Goal: Check status: Check status

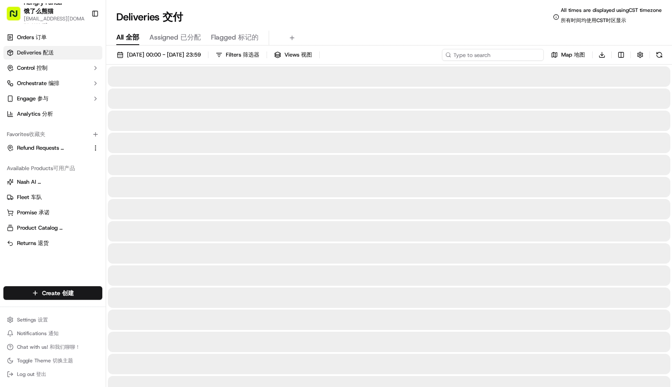
click at [499, 53] on input at bounding box center [493, 55] width 102 height 12
paste input "0986123068959727391069"
type input "0986123068959727391069"
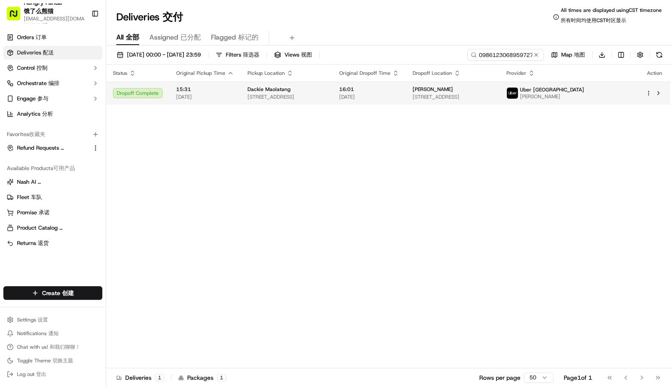
click at [399, 88] on span "16:01" at bounding box center [369, 89] width 60 height 7
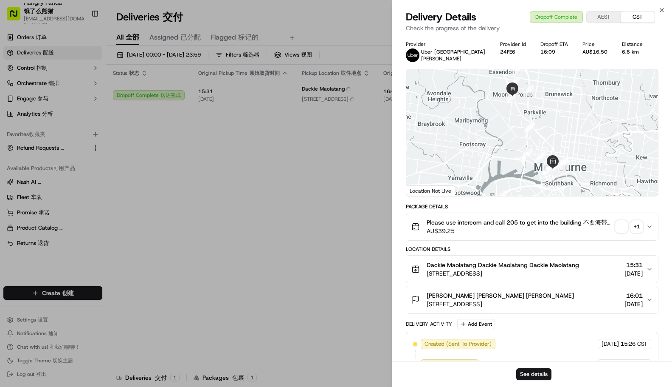
click at [622, 230] on span "button" at bounding box center [622, 226] width 12 height 12
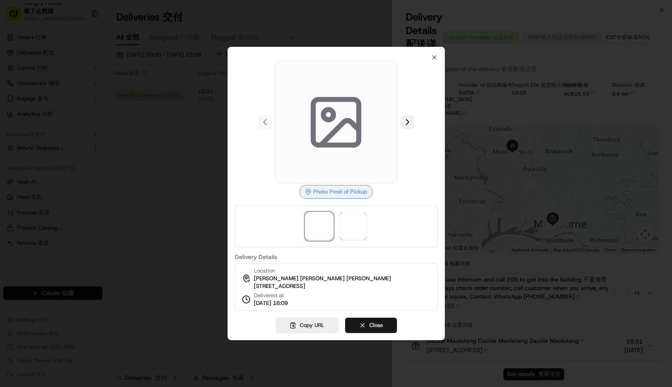
click at [410, 116] on button at bounding box center [408, 122] width 14 height 14
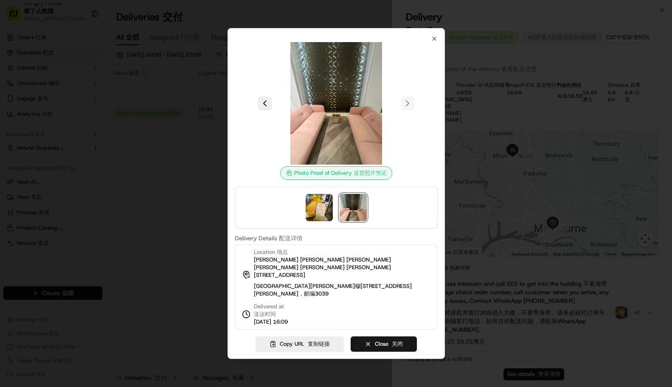
click at [647, 171] on div at bounding box center [336, 193] width 672 height 387
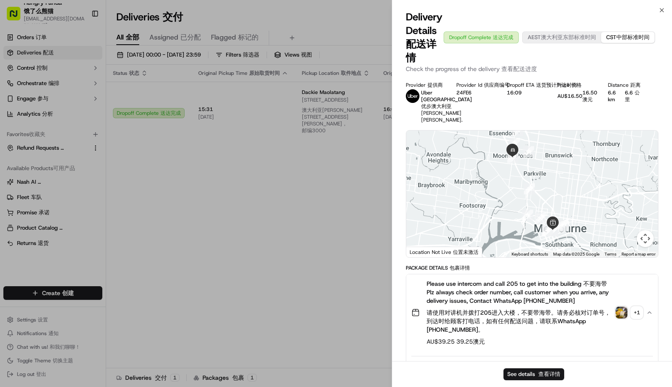
drag, startPoint x: 265, startPoint y: 208, endPoint x: 229, endPoint y: 177, distance: 47.6
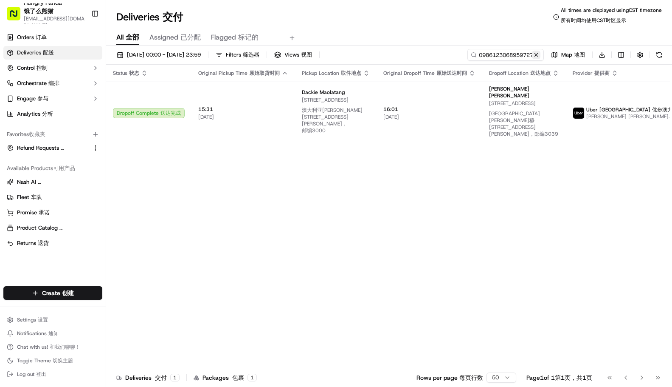
click at [538, 55] on button at bounding box center [536, 55] width 8 height 8
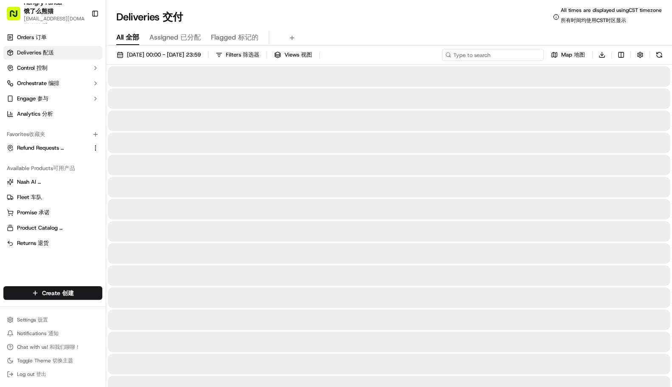
click at [504, 55] on input at bounding box center [493, 55] width 102 height 12
paste input "1785113128457719251038"
type input "1785113128457719251038"
click at [451, 54] on div "[DATE] 00:00 - [DATE] 23:59 Filters Filters 筛选器 Views Views 视图 1785113128457719…" at bounding box center [389, 57] width 566 height 16
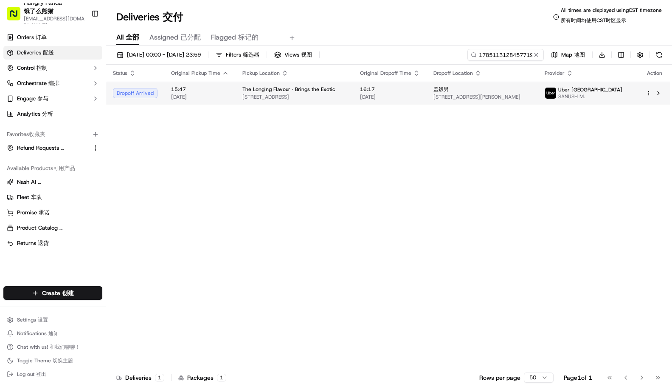
click at [462, 91] on div "盖饭男" at bounding box center [483, 89] width 98 height 7
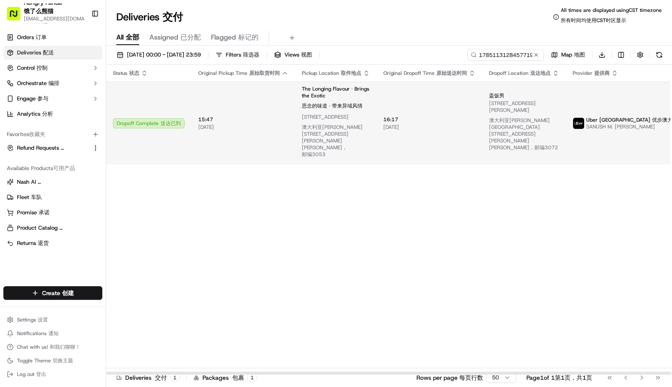
click at [425, 124] on span "[DATE] [DATE]" at bounding box center [430, 127] width 92 height 7
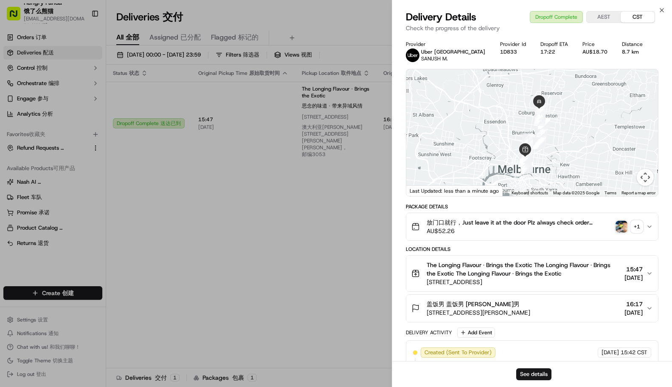
click at [626, 226] on img "button" at bounding box center [622, 226] width 12 height 12
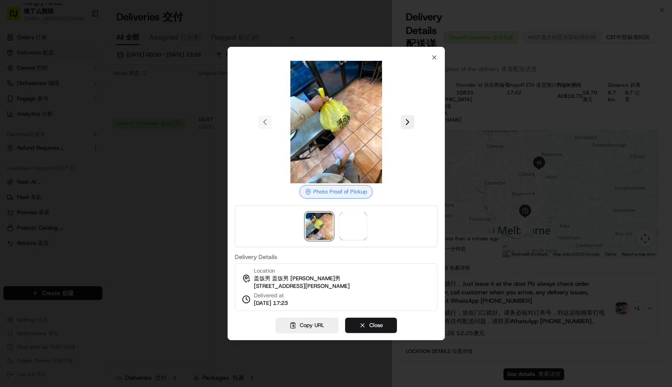
click at [409, 120] on button at bounding box center [408, 122] width 14 height 14
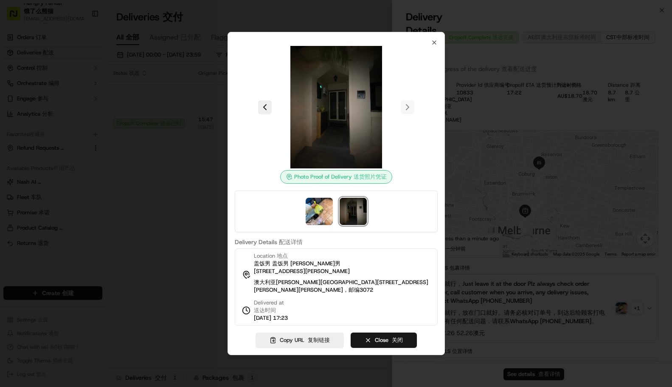
click at [48, 244] on div at bounding box center [336, 193] width 672 height 387
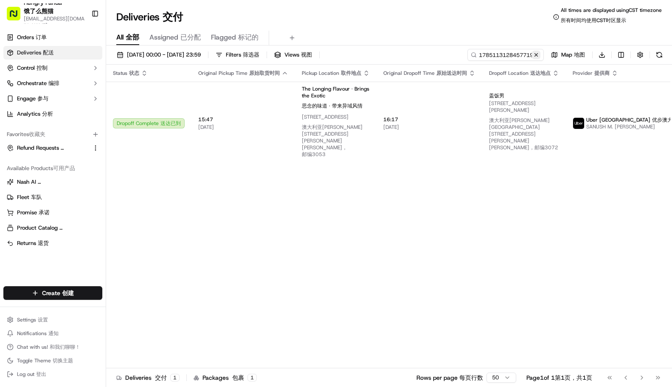
click at [538, 54] on button at bounding box center [536, 55] width 8 height 8
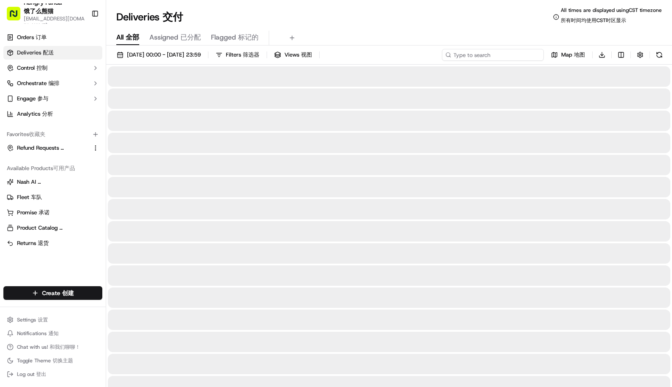
click at [492, 52] on input at bounding box center [493, 55] width 102 height 12
paste input "3283177548750738722371"
type input "3283177548750738722371"
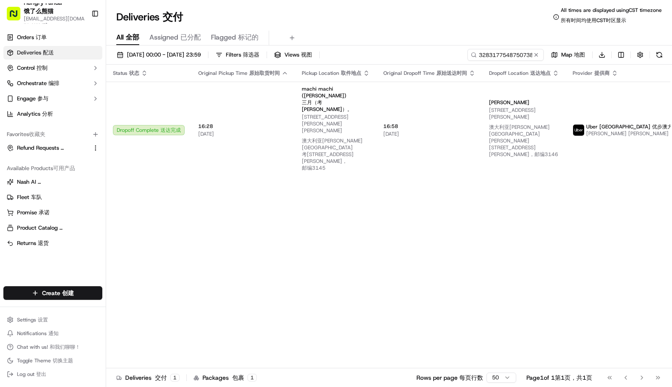
click at [583, 193] on div "Status Status 状态 Original Pickup Time Original Pickup Time 原始取货时间 Pickup Locati…" at bounding box center [417, 220] width 623 height 310
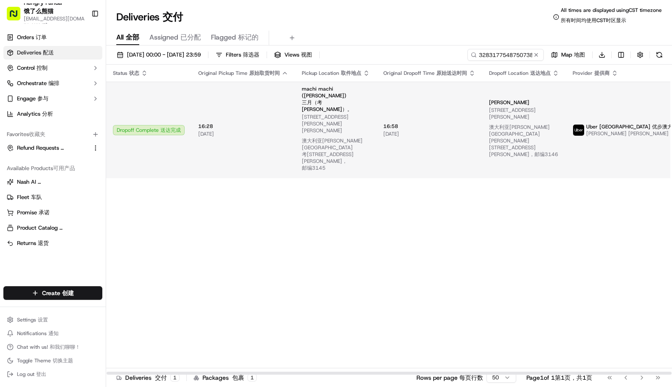
click at [430, 103] on td "16:58 16:58 [DATE] [DATE]" at bounding box center [430, 130] width 106 height 96
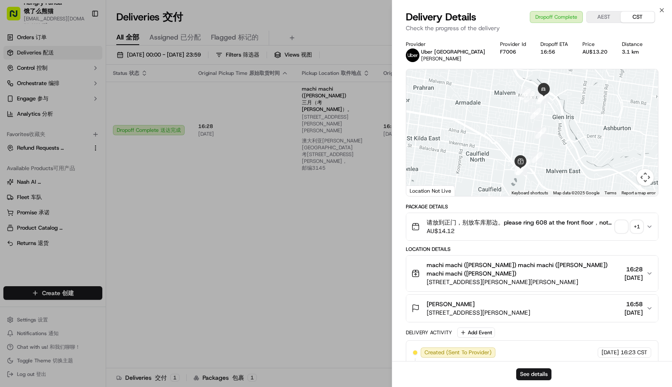
click at [619, 231] on span "button" at bounding box center [622, 226] width 12 height 12
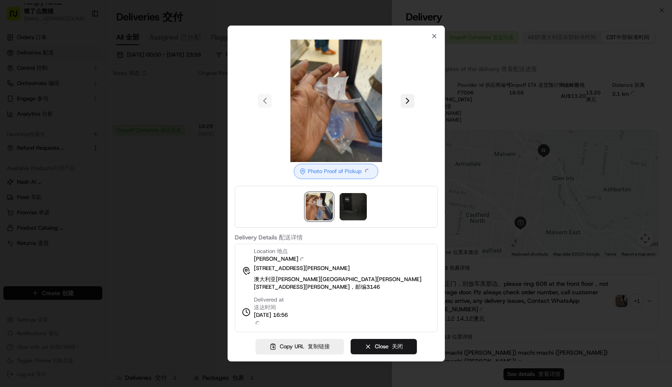
click at [411, 119] on div at bounding box center [336, 101] width 203 height 122
click at [408, 107] on button at bounding box center [408, 101] width 14 height 14
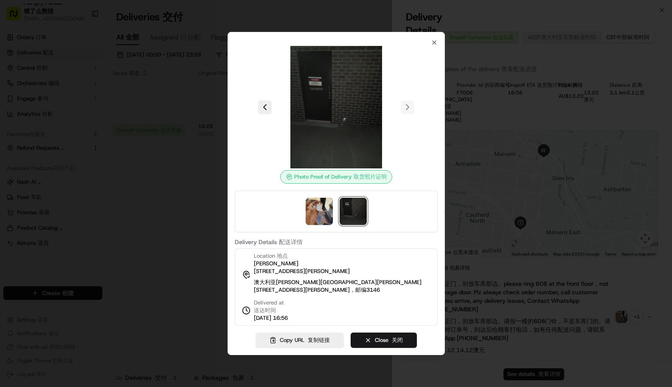
click at [630, 207] on div at bounding box center [336, 193] width 672 height 387
